Goal: Information Seeking & Learning: Find specific fact

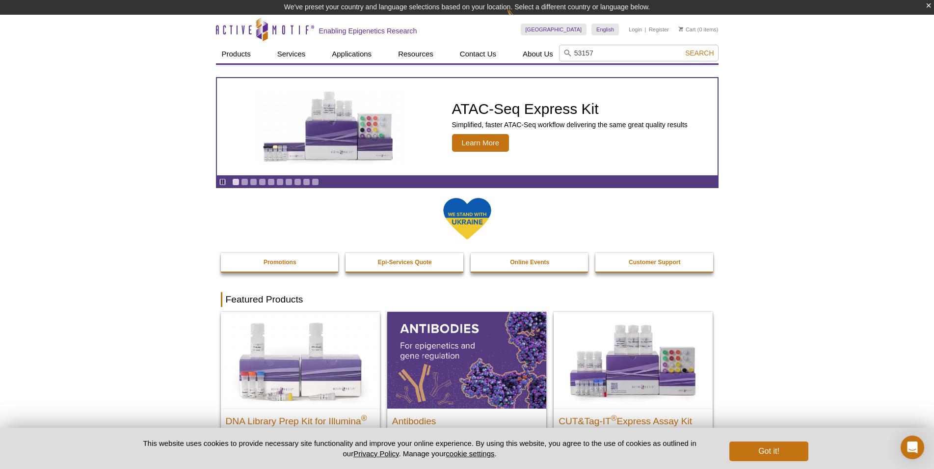
type input "53157"
click at [682, 49] on button "Search" at bounding box center [699, 53] width 34 height 9
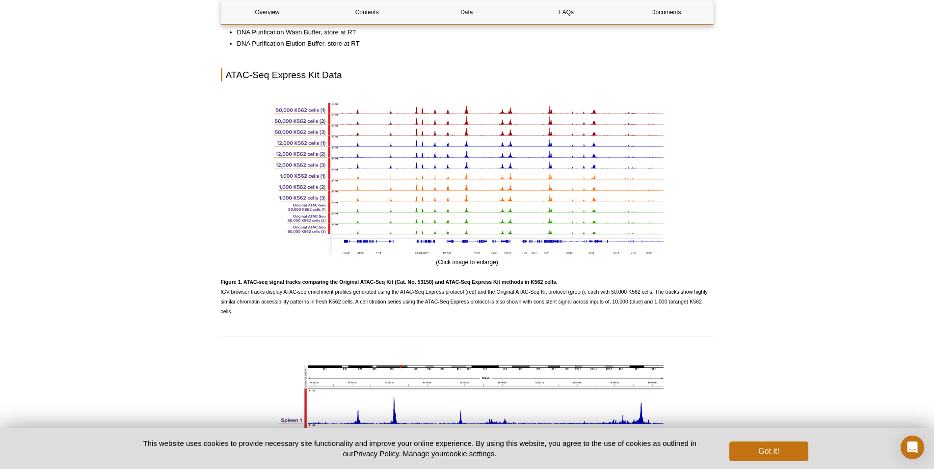
scroll to position [1301, 0]
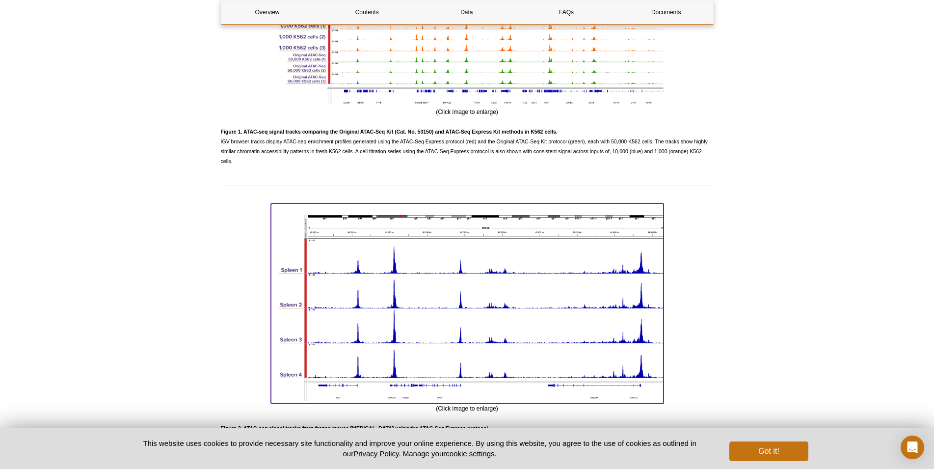
click at [447, 251] on img at bounding box center [467, 301] width 393 height 197
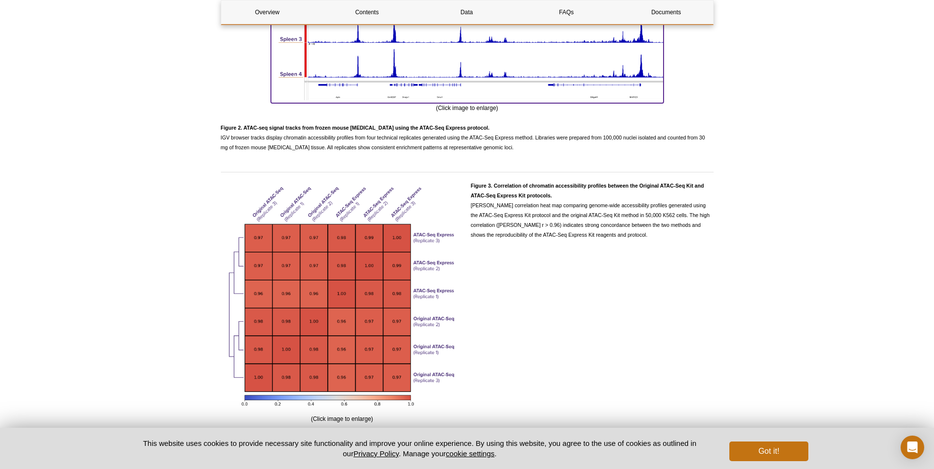
scroll to position [1702, 0]
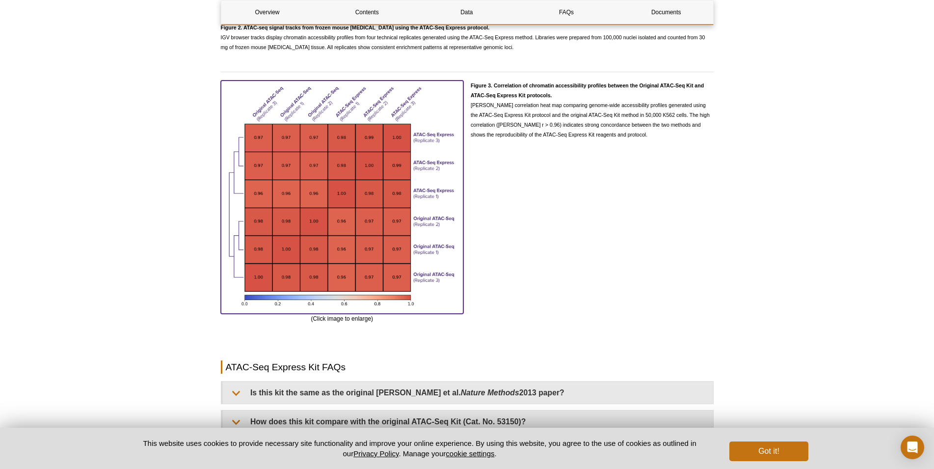
click at [295, 204] on img at bounding box center [342, 195] width 243 height 230
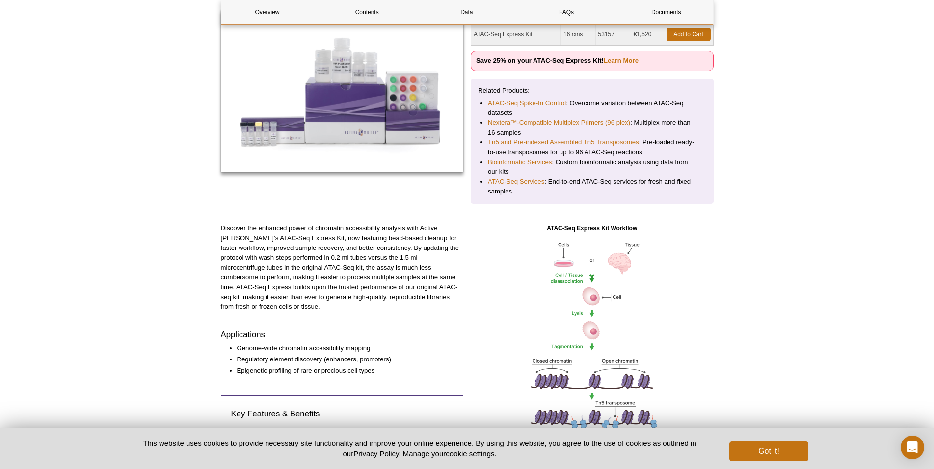
scroll to position [0, 0]
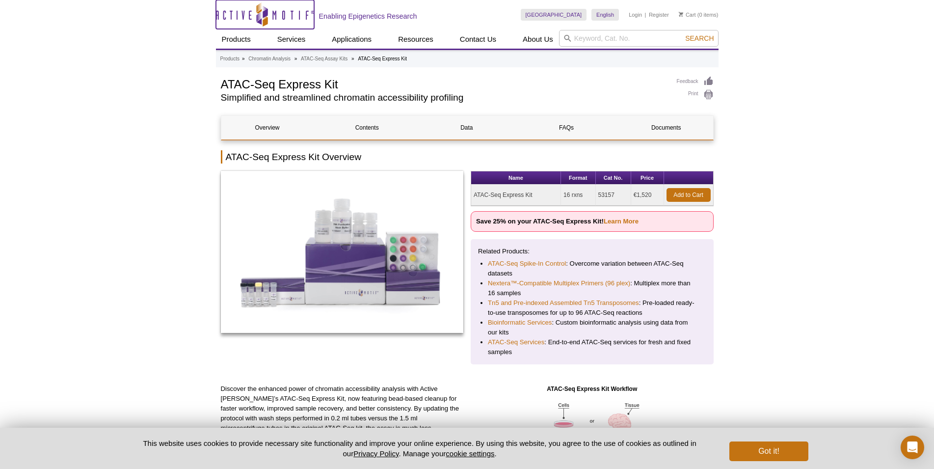
click at [230, 11] on icon "Active Motif Logo" at bounding box center [265, 14] width 98 height 24
